Goal: Task Accomplishment & Management: Manage account settings

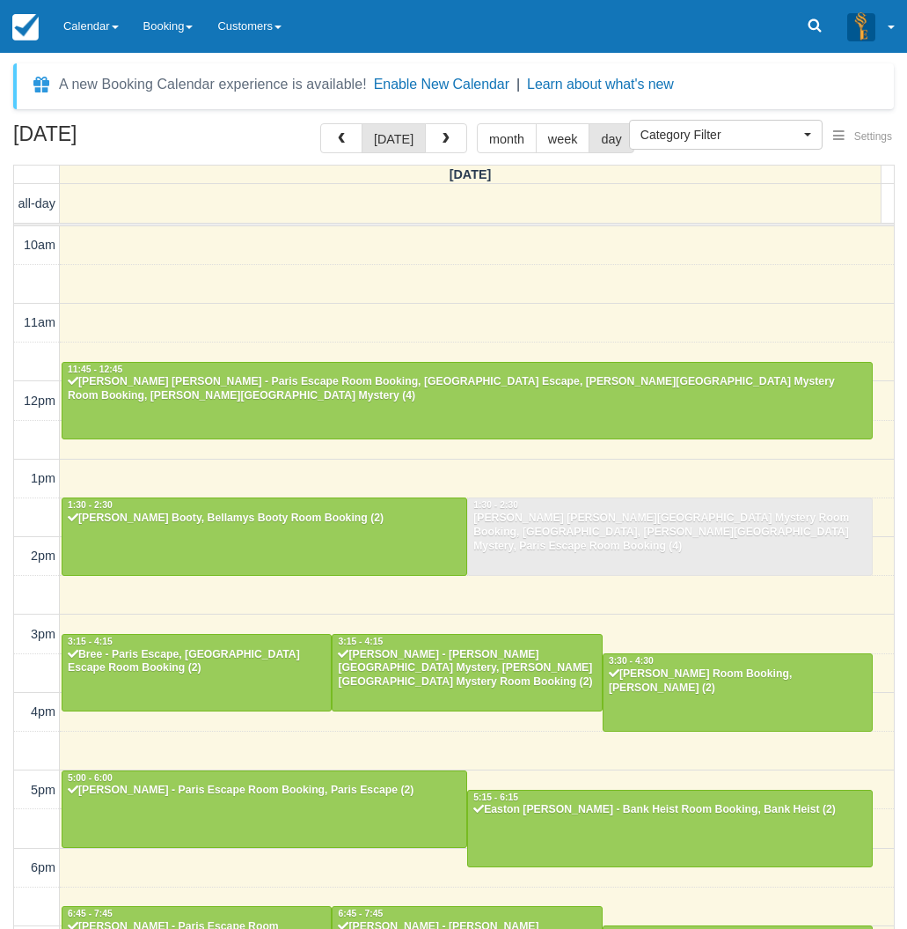
select select
click at [81, 24] on link "Calendar" at bounding box center [91, 26] width 80 height 53
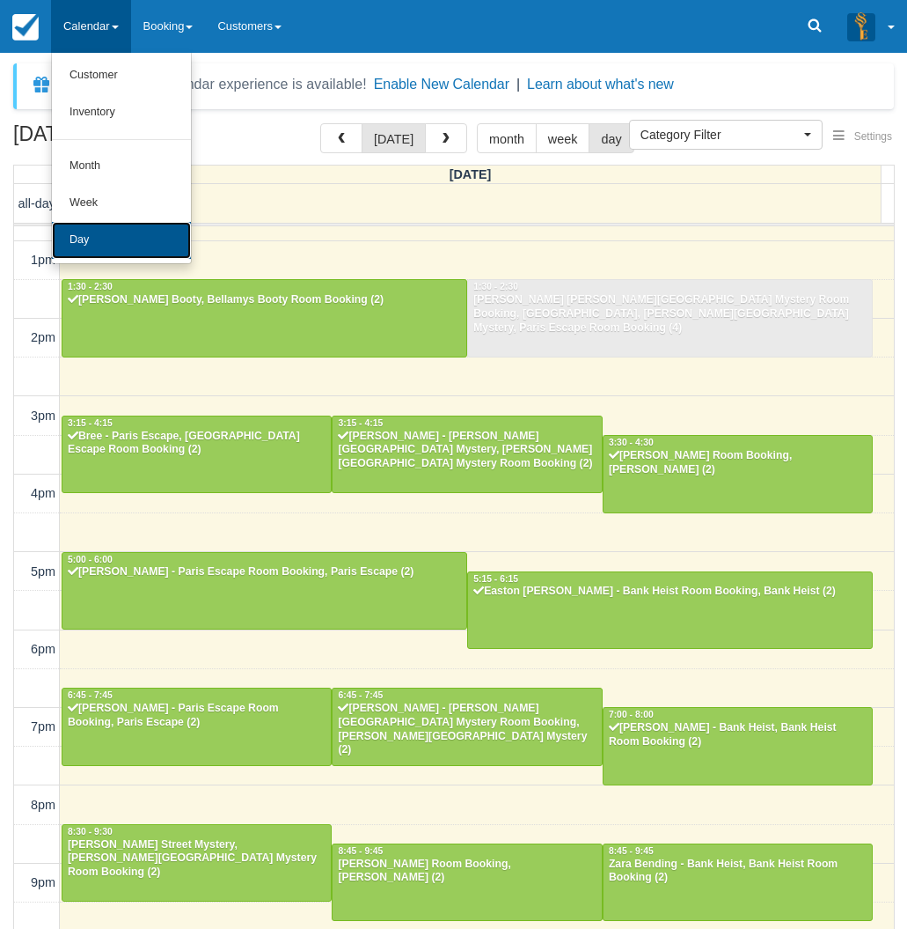
click at [97, 240] on link "Day" at bounding box center [121, 240] width 139 height 37
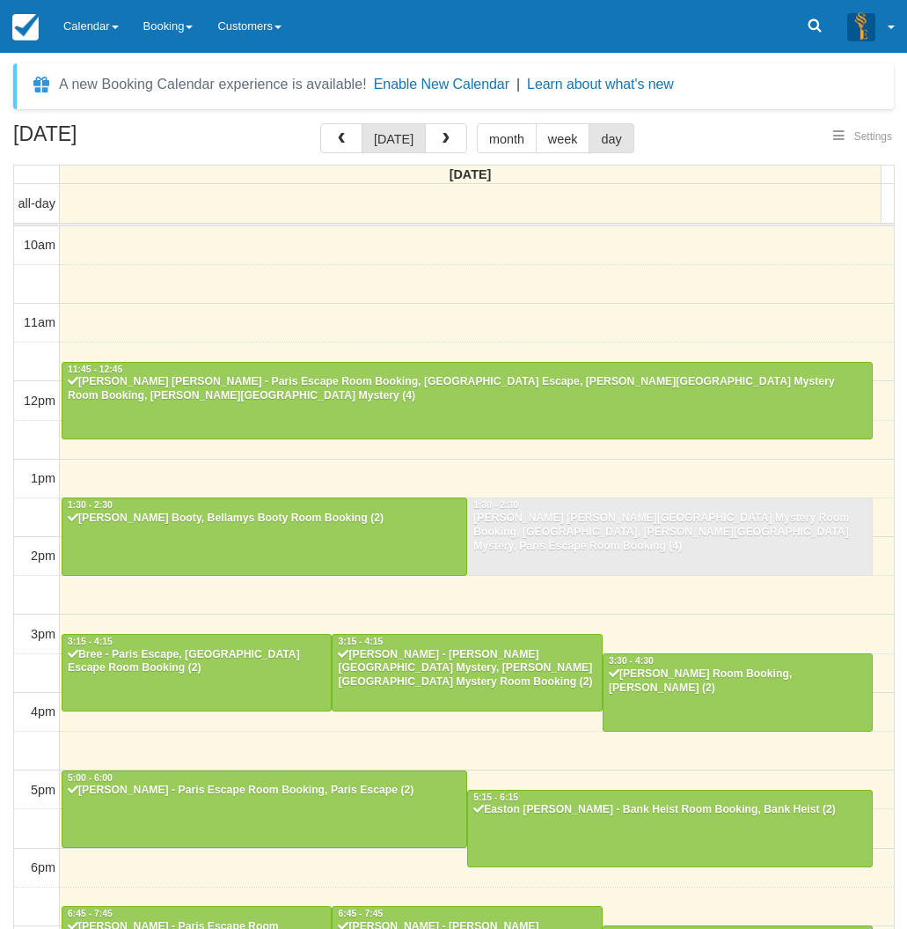
select select
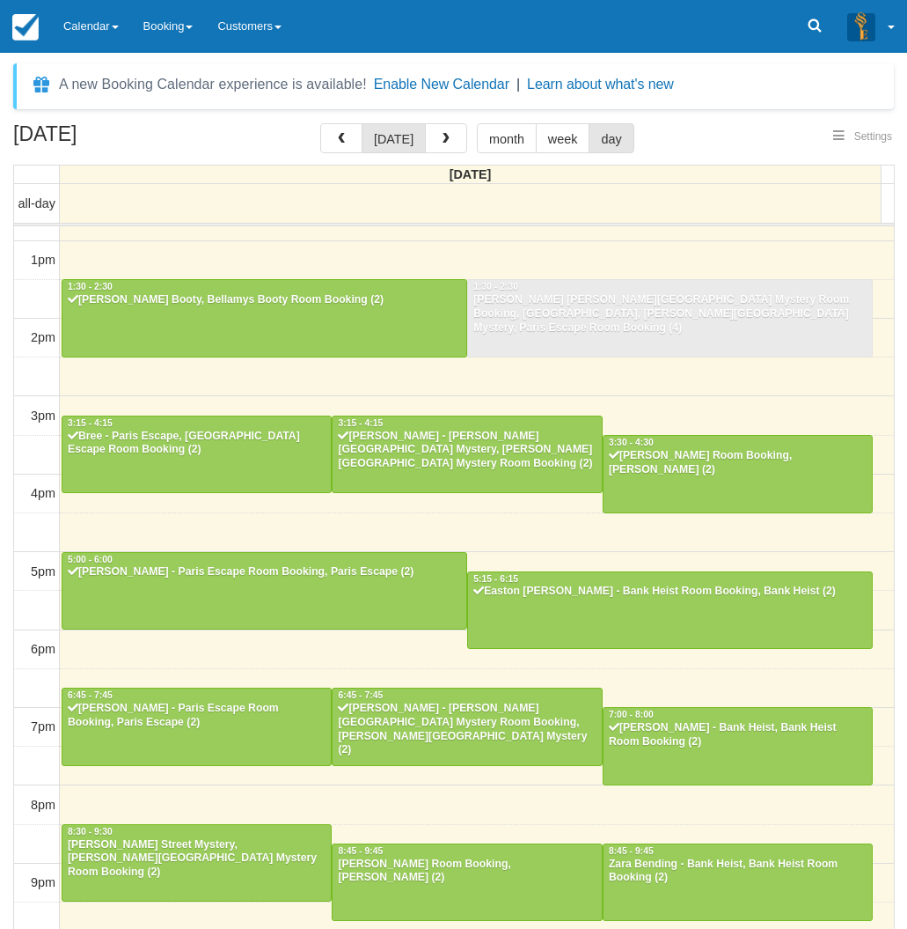
scroll to position [217, 0]
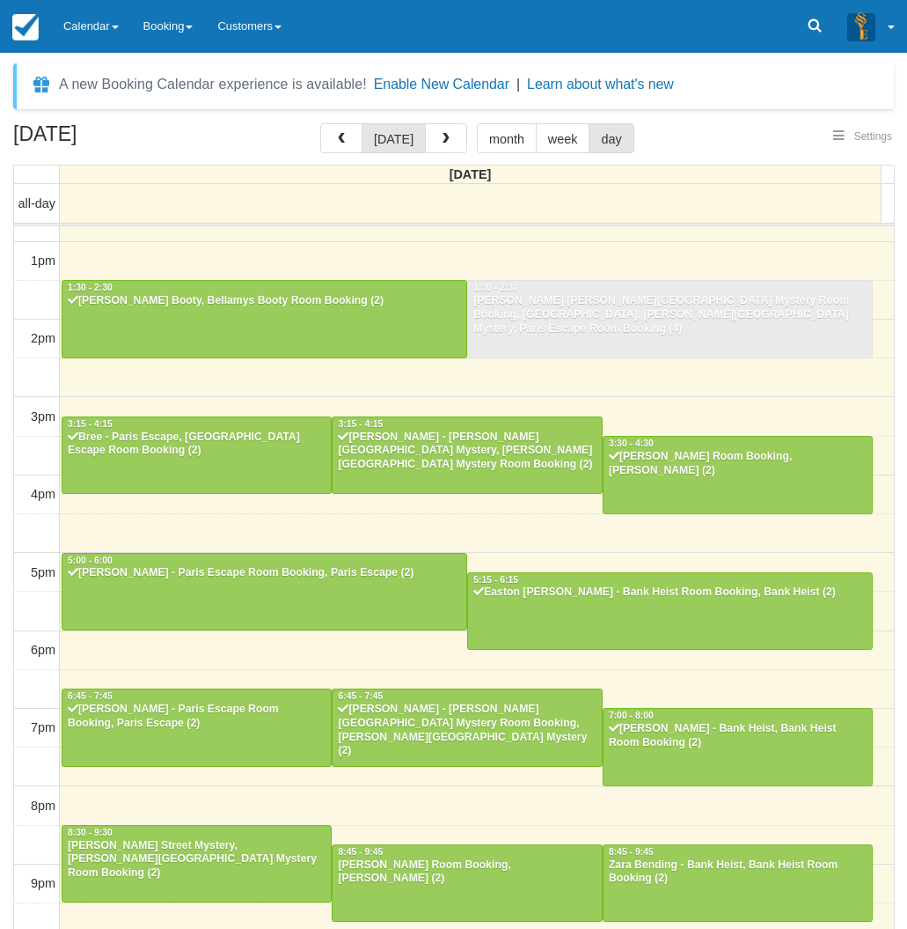
select select
click at [223, 865] on div "Hannah - Baker Street Mystery, Baker Street Mystery Room Booking (2)" at bounding box center [197, 860] width 260 height 42
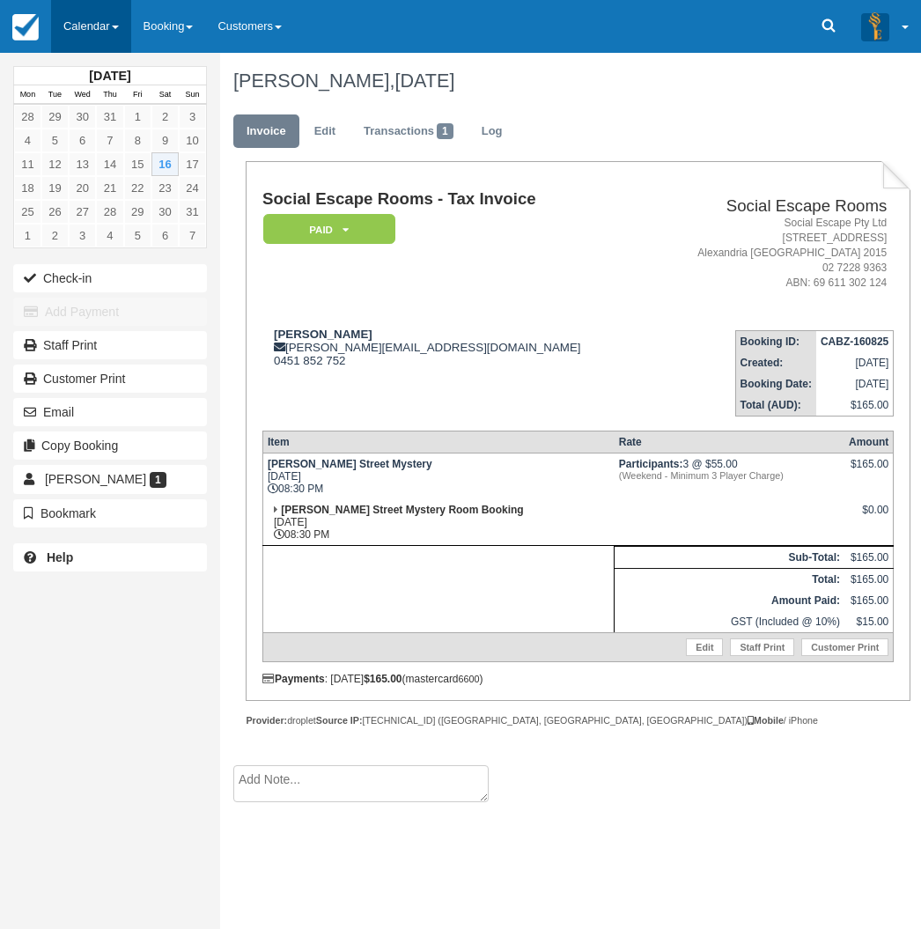
click at [85, 10] on link "Calendar" at bounding box center [91, 26] width 80 height 53
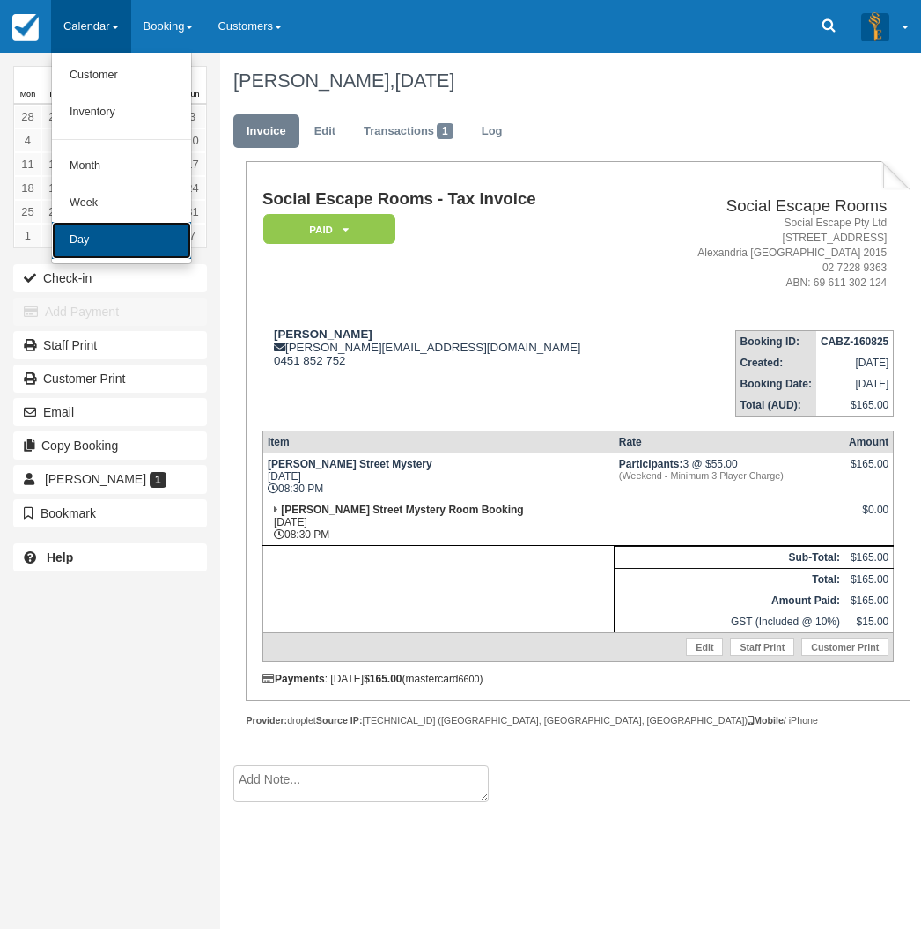
click at [97, 230] on link "Day" at bounding box center [121, 240] width 139 height 37
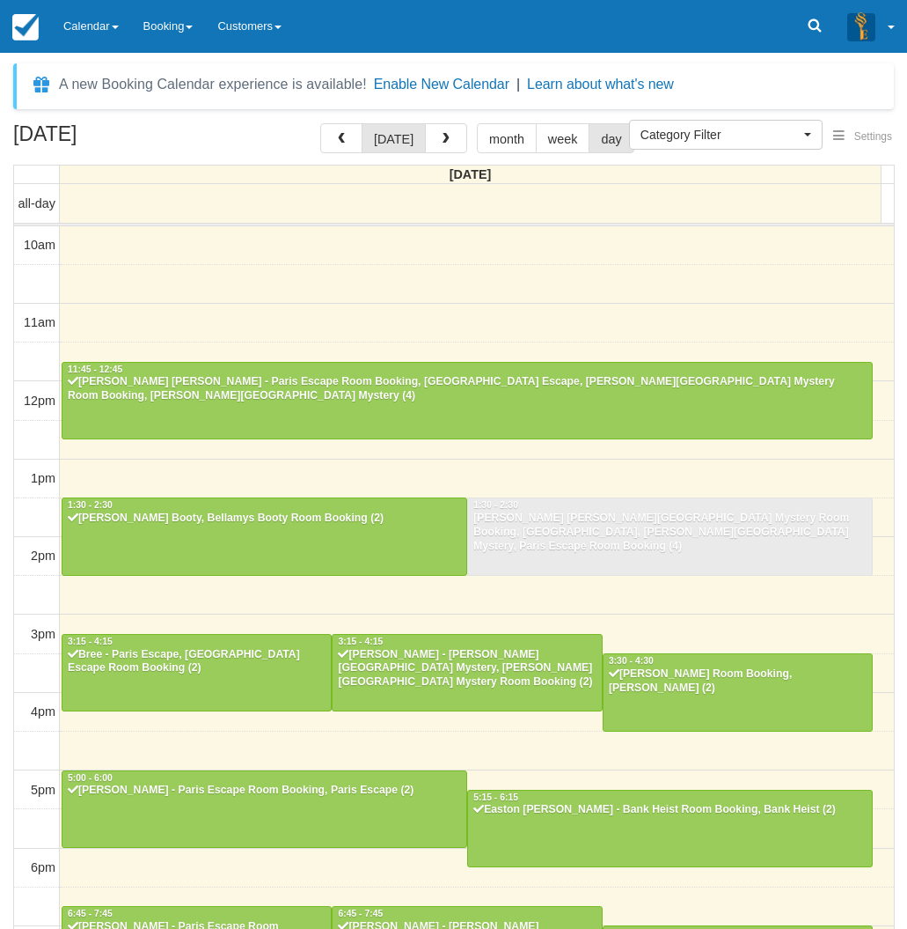
select select
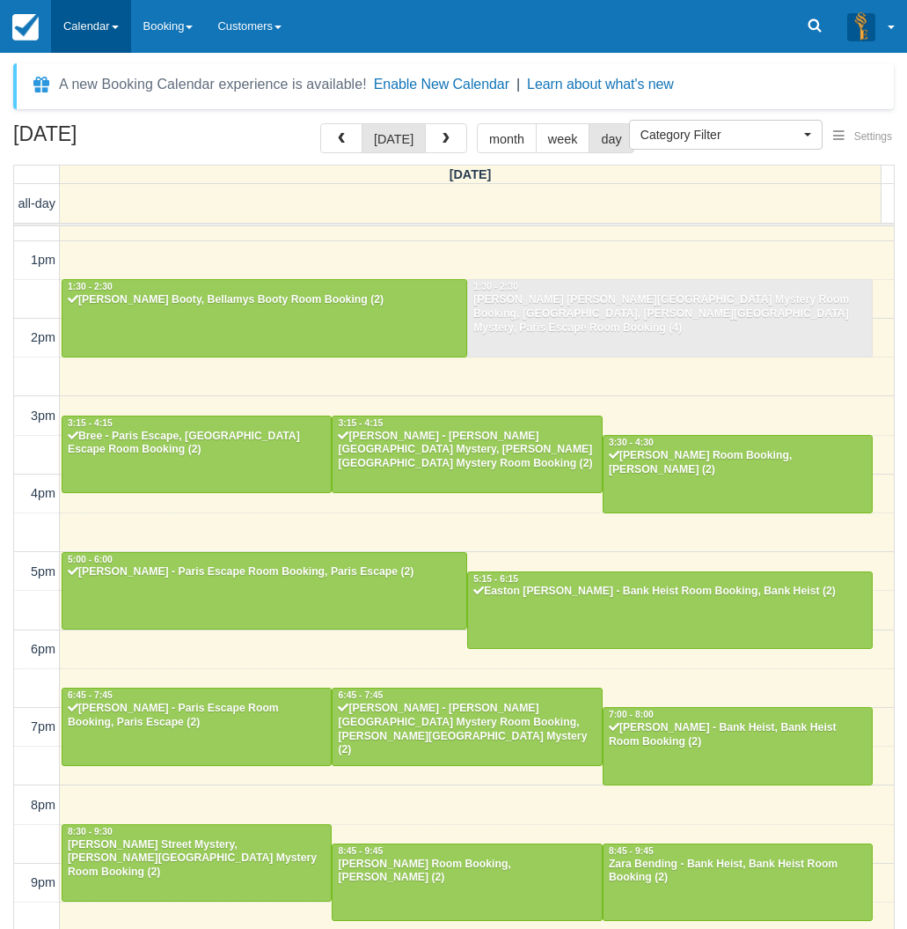
click at [113, 26] on link "Calendar" at bounding box center [91, 26] width 80 height 53
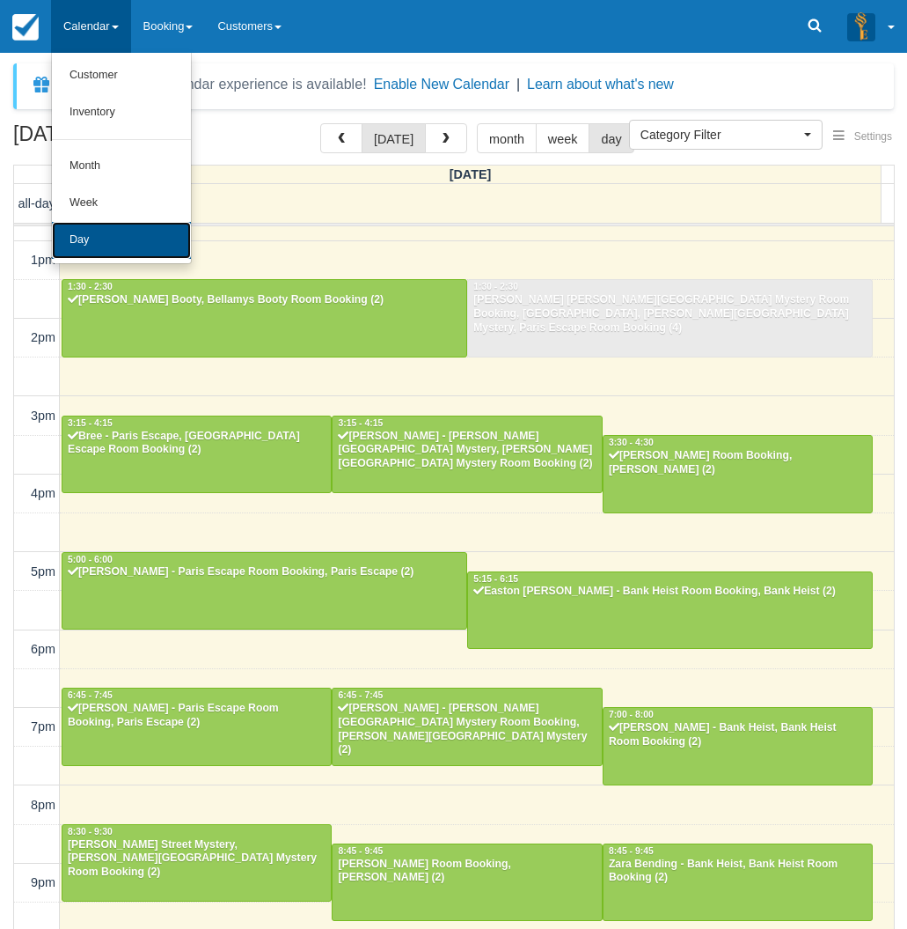
click at [100, 235] on link "Day" at bounding box center [121, 240] width 139 height 37
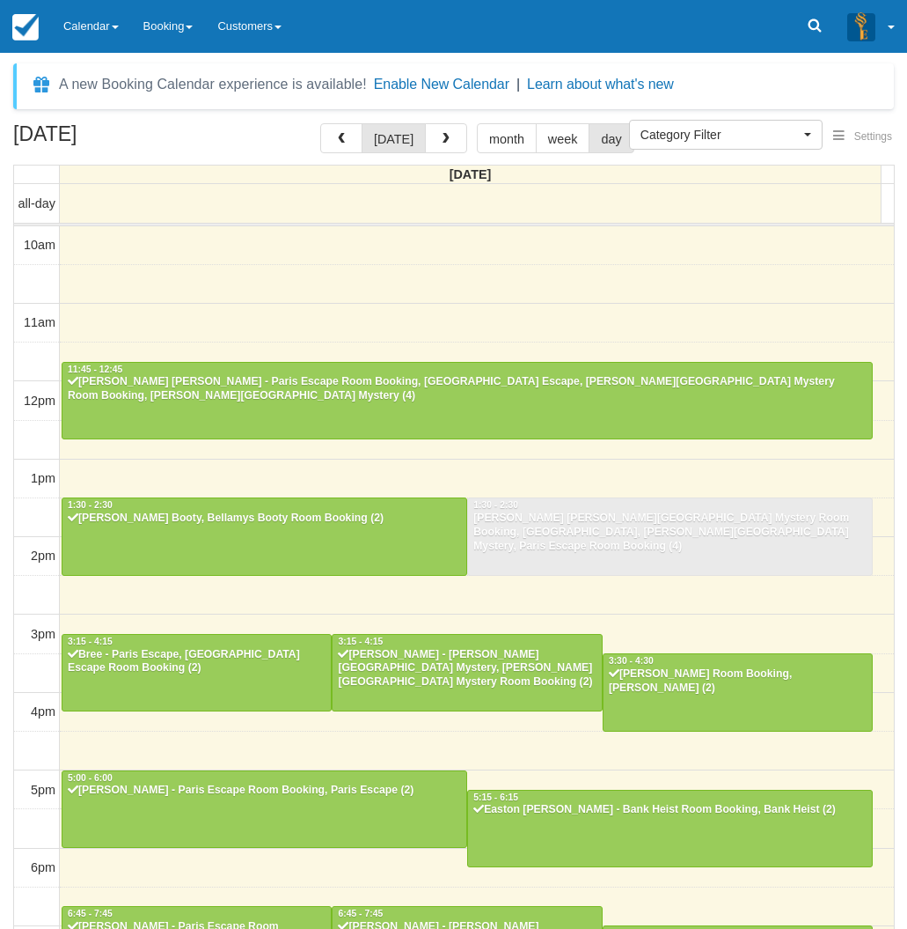
select select
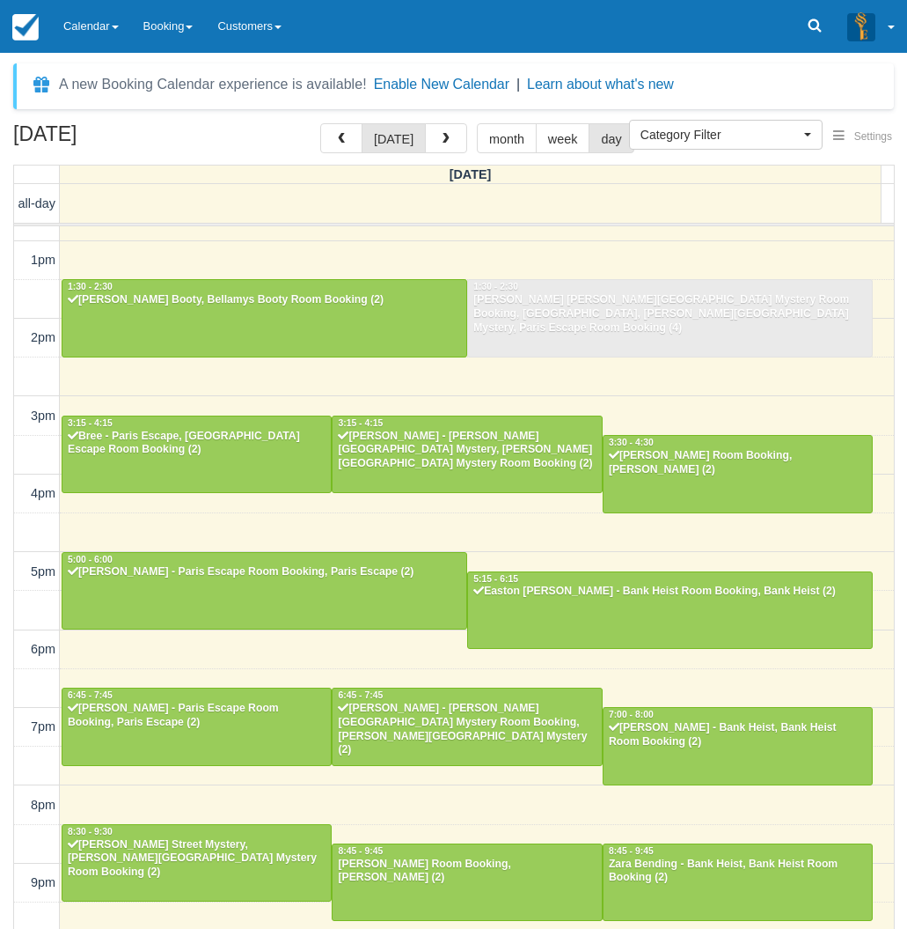
scroll to position [217, 0]
